Goal: Check status

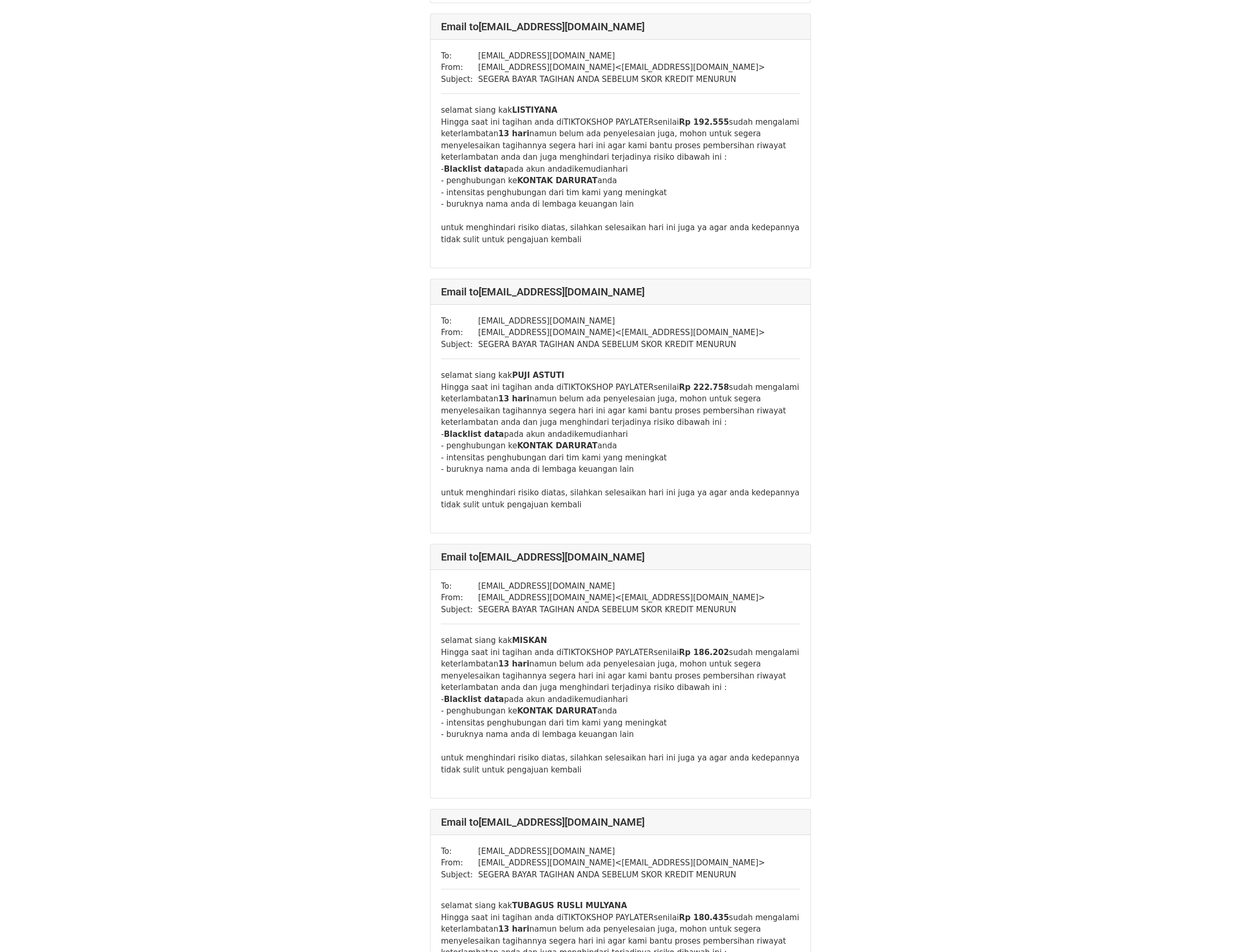
scroll to position [10333, 0]
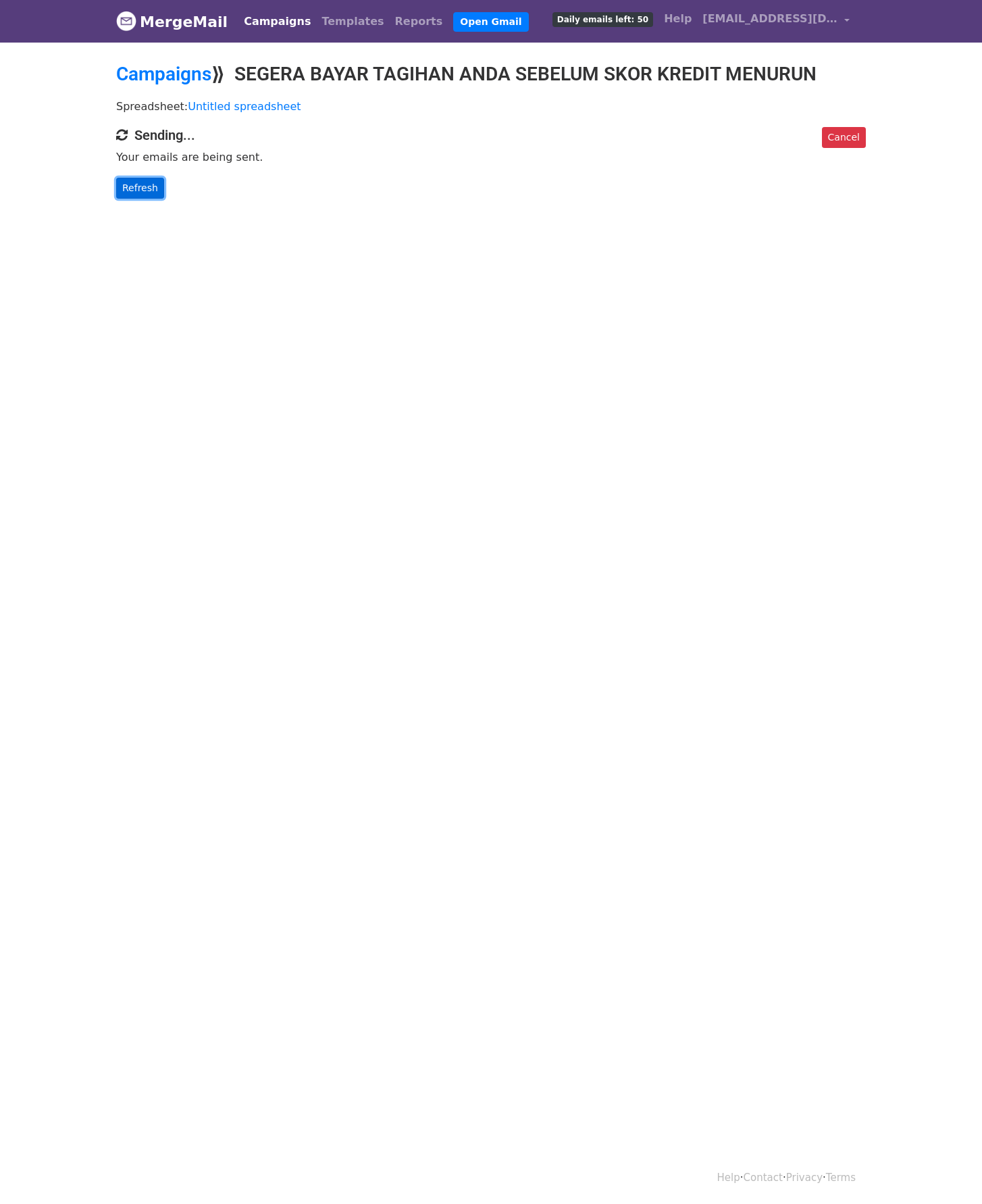
click at [131, 178] on link "Refresh" at bounding box center [140, 188] width 48 height 21
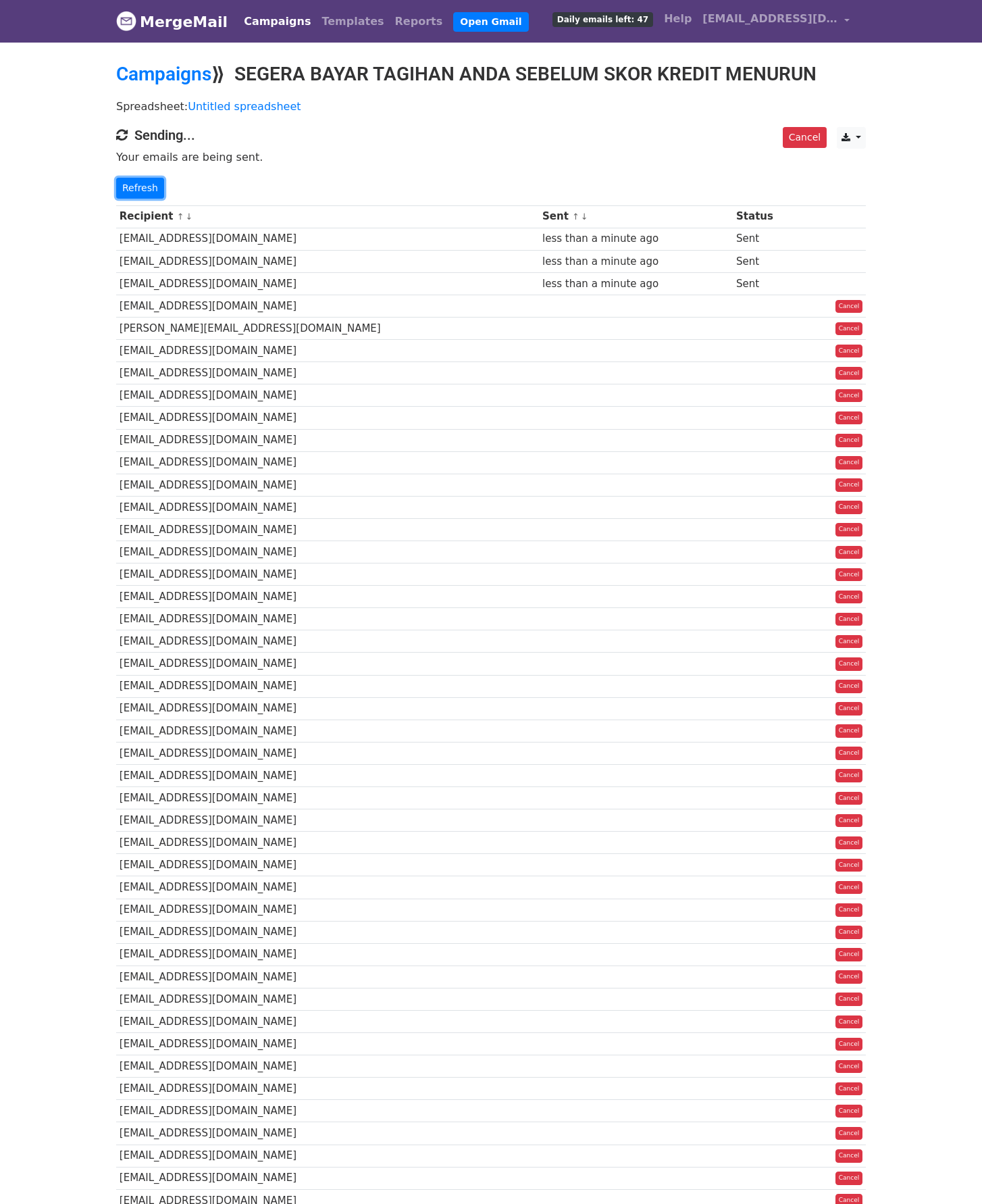
click at [127, 186] on link "Refresh" at bounding box center [140, 188] width 48 height 21
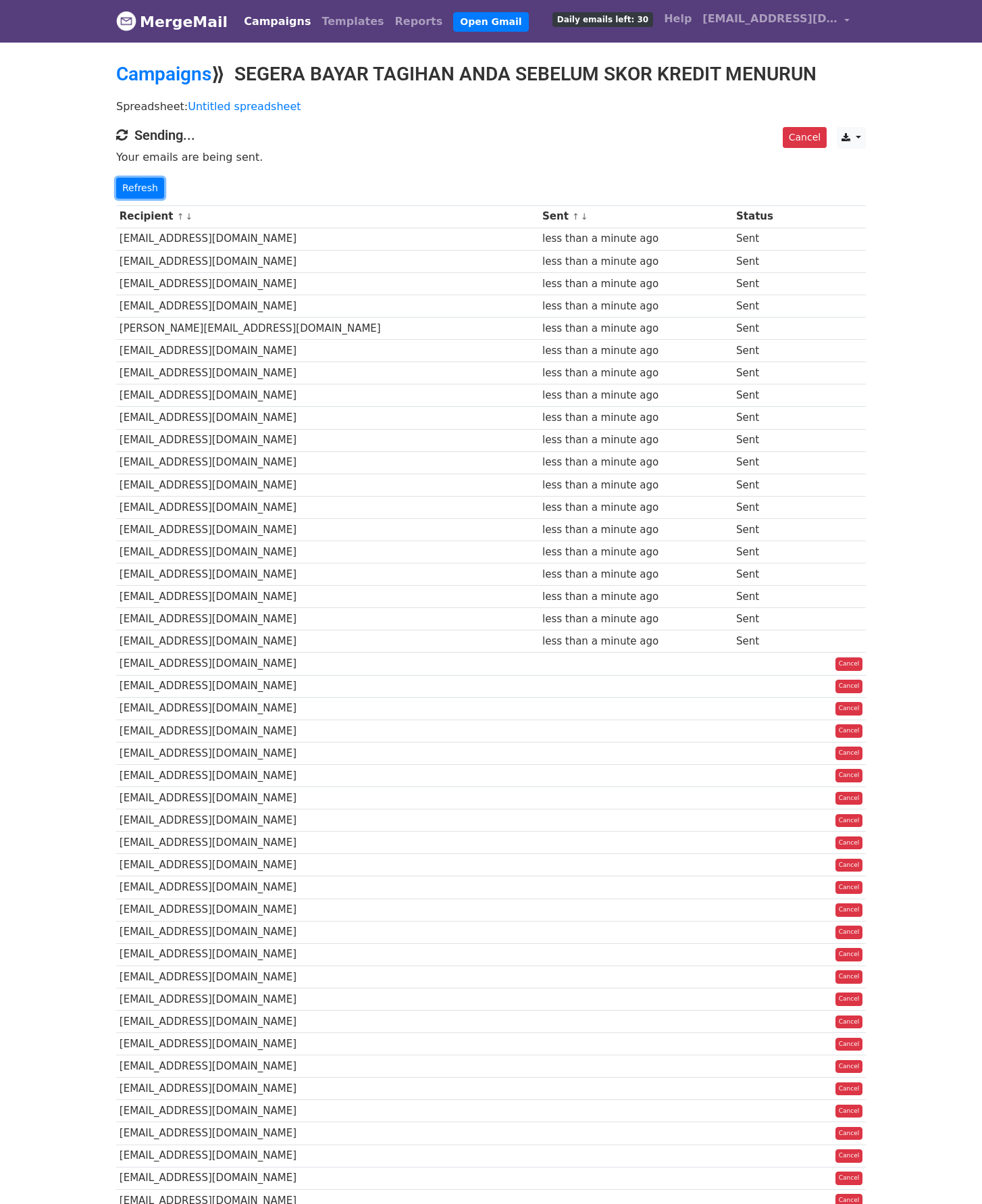
click at [127, 186] on link "Refresh" at bounding box center [140, 188] width 48 height 21
